Goal: Task Accomplishment & Management: Use online tool/utility

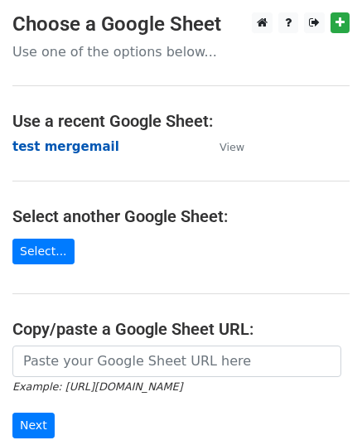
click at [71, 144] on strong "test mergemail" at bounding box center [65, 146] width 107 height 15
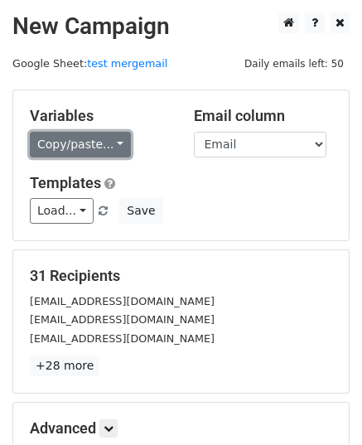
click at [69, 142] on link "Copy/paste..." at bounding box center [80, 145] width 101 height 26
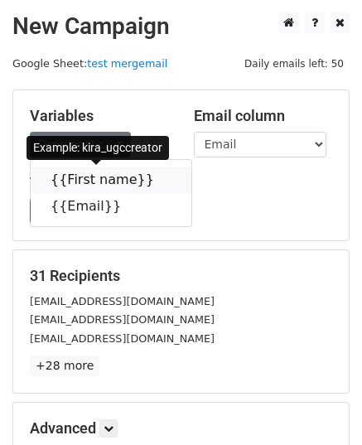
click at [81, 183] on link "{{First name}}" at bounding box center [111, 179] width 161 height 26
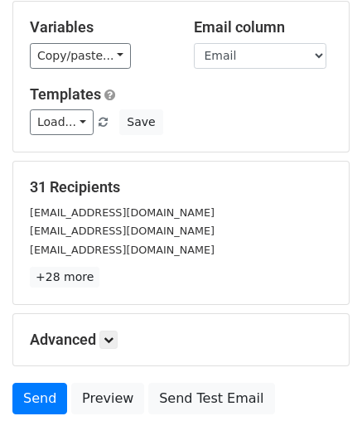
scroll to position [195, 0]
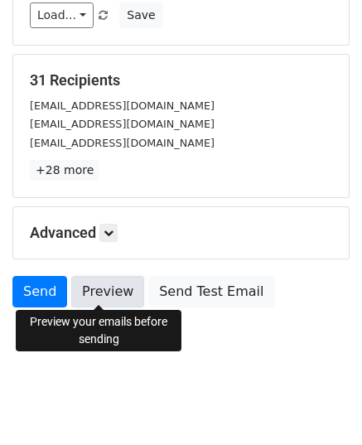
click at [107, 294] on link "Preview" at bounding box center [107, 291] width 73 height 31
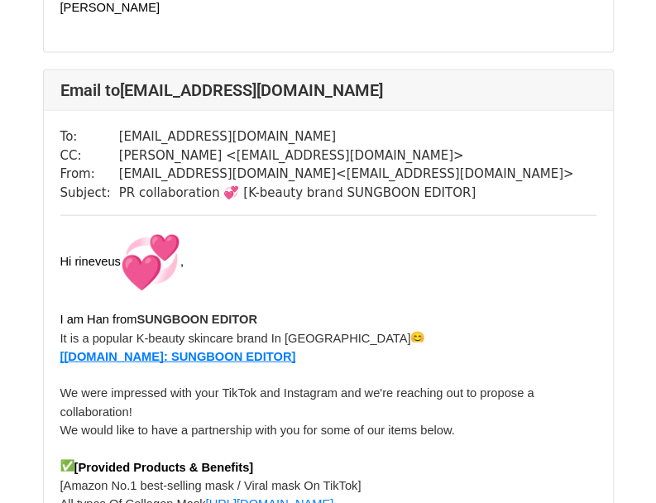
scroll to position [3229, 0]
